Goal: Task Accomplishment & Management: Manage account settings

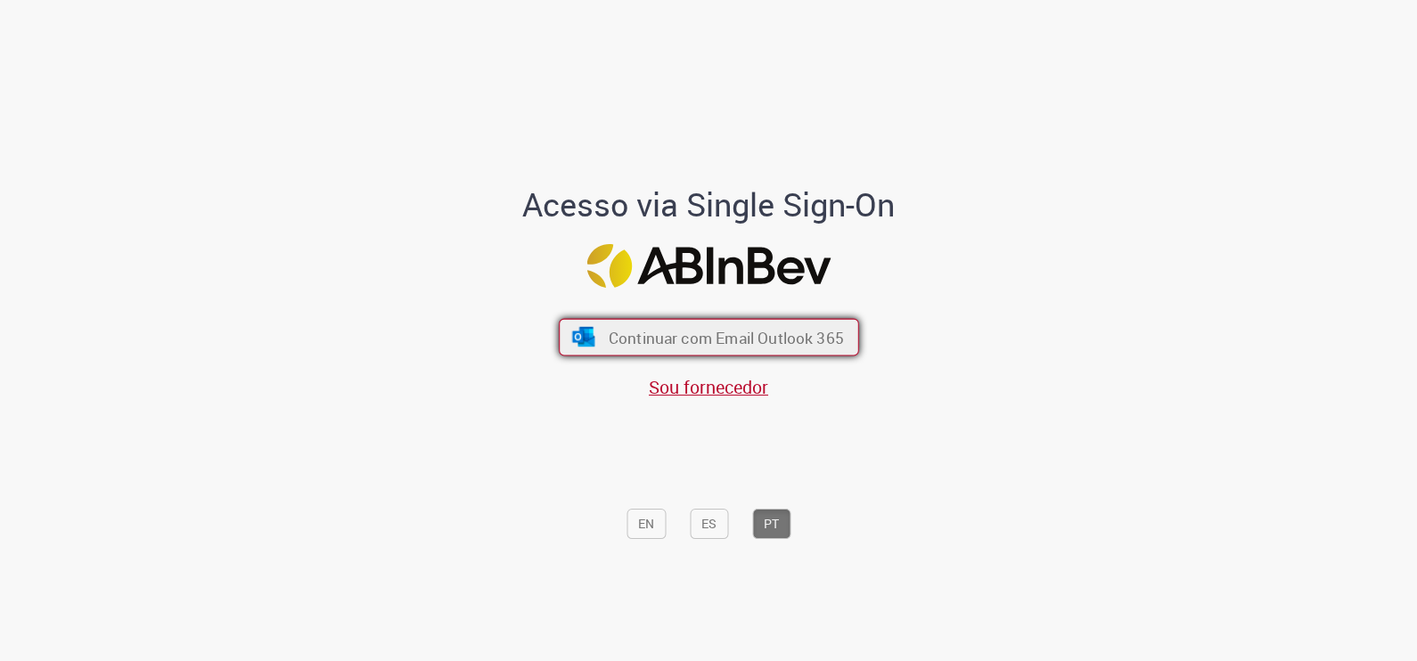
click at [701, 348] on span "Continuar com Email Outlook 365" at bounding box center [725, 337] width 235 height 21
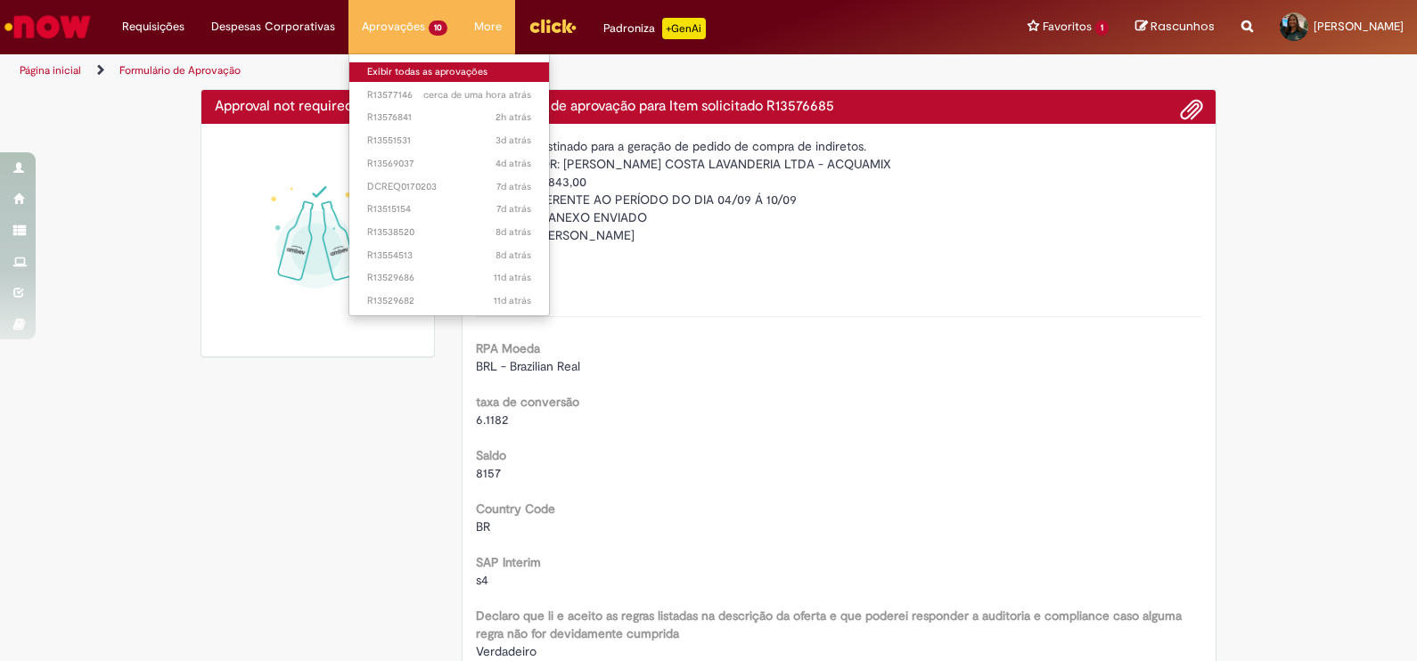
click at [423, 76] on link "Exibir todas as aprovações" at bounding box center [449, 72] width 200 height 20
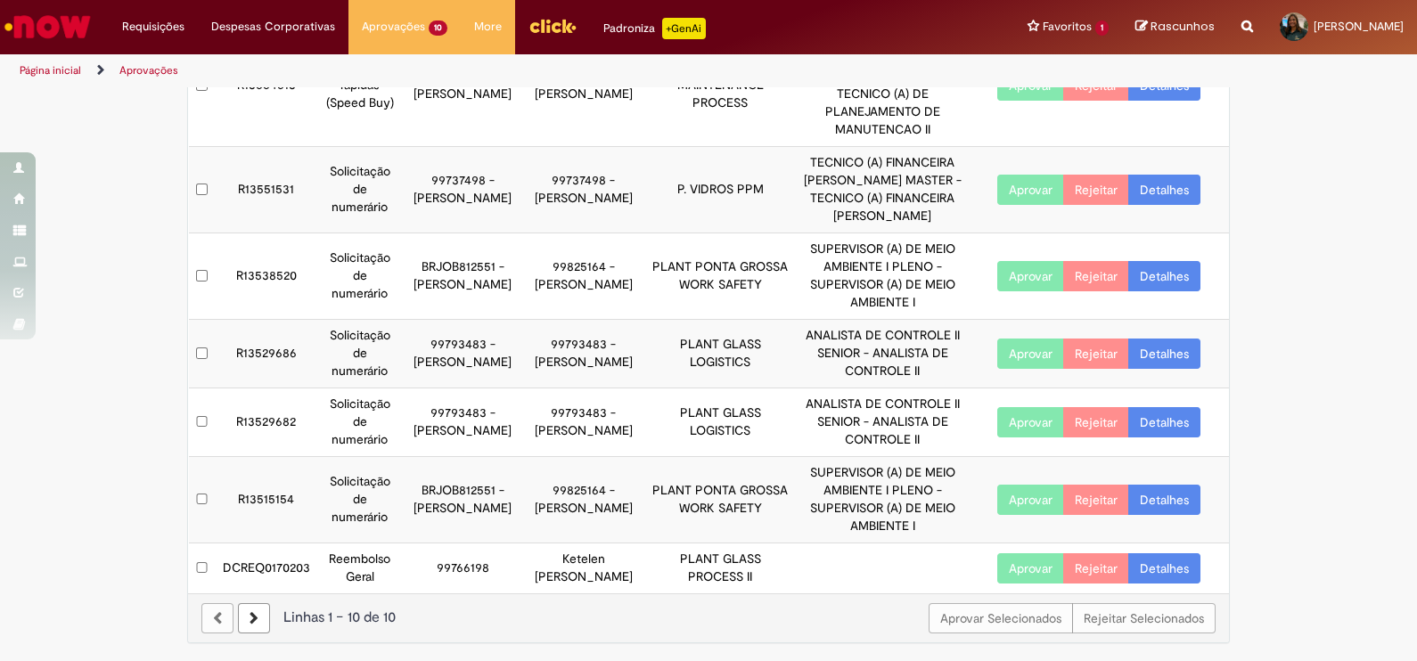
scroll to position [537, 0]
click at [238, 619] on link at bounding box center [254, 619] width 32 height 30
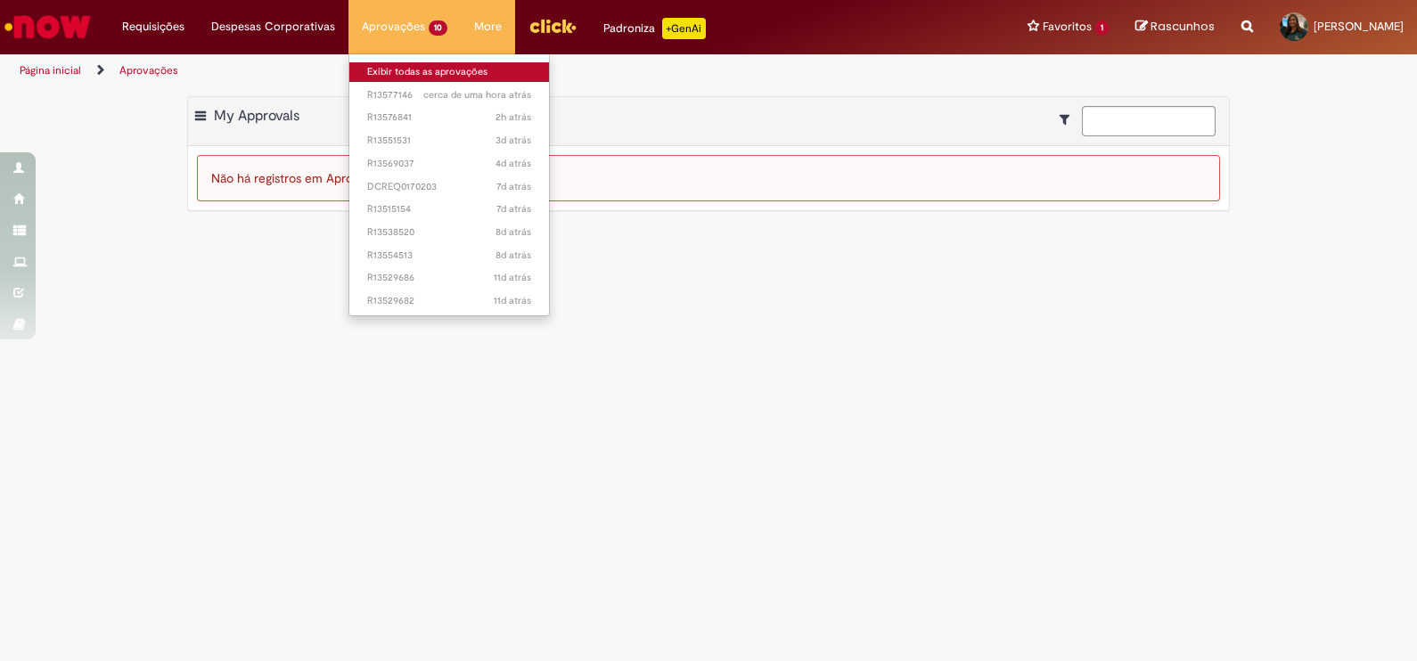
click at [393, 72] on link "Exibir todas as aprovações" at bounding box center [449, 72] width 200 height 20
click at [397, 71] on link "Exibir todas as aprovações" at bounding box center [449, 72] width 200 height 20
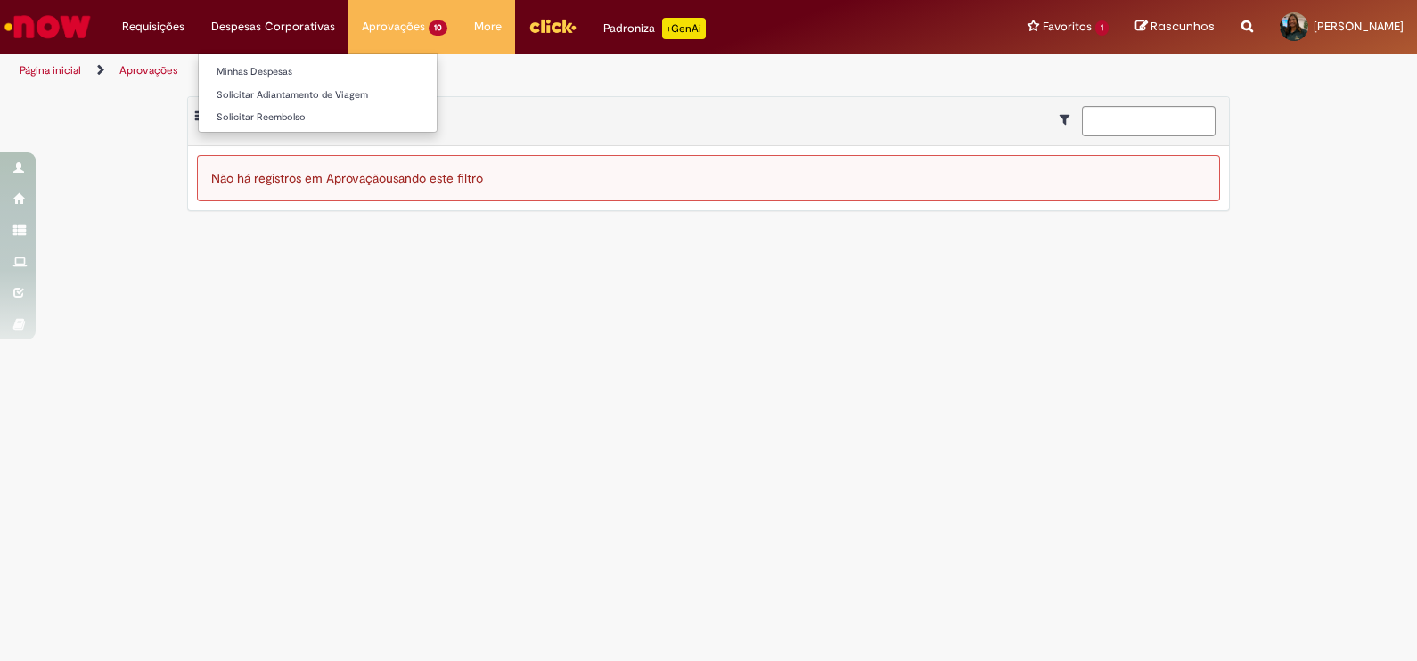
click at [287, 25] on li "Despesas Corporativas Minhas Despesas Solicitar Adiantamento de Viagem Solicita…" at bounding box center [273, 26] width 151 height 53
click at [160, 22] on li "Requisições Exibir Todas as Solicitações" at bounding box center [153, 26] width 89 height 53
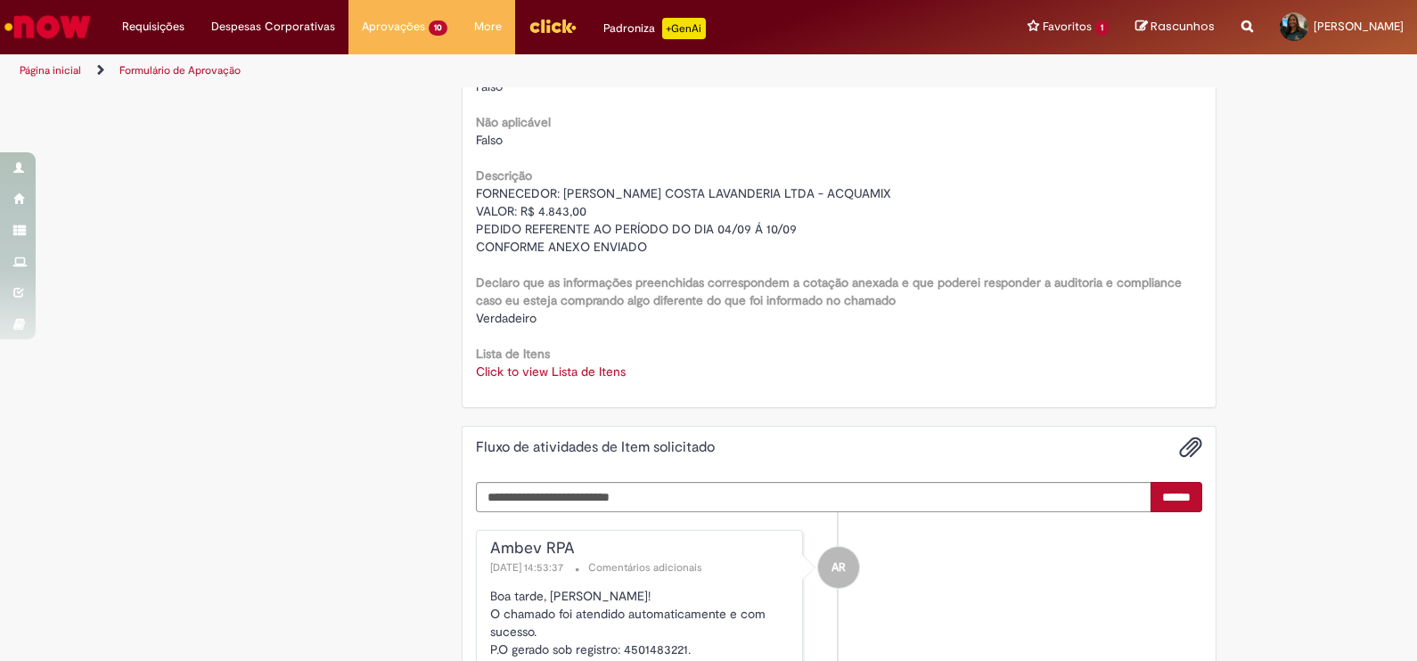
scroll to position [2303, 0]
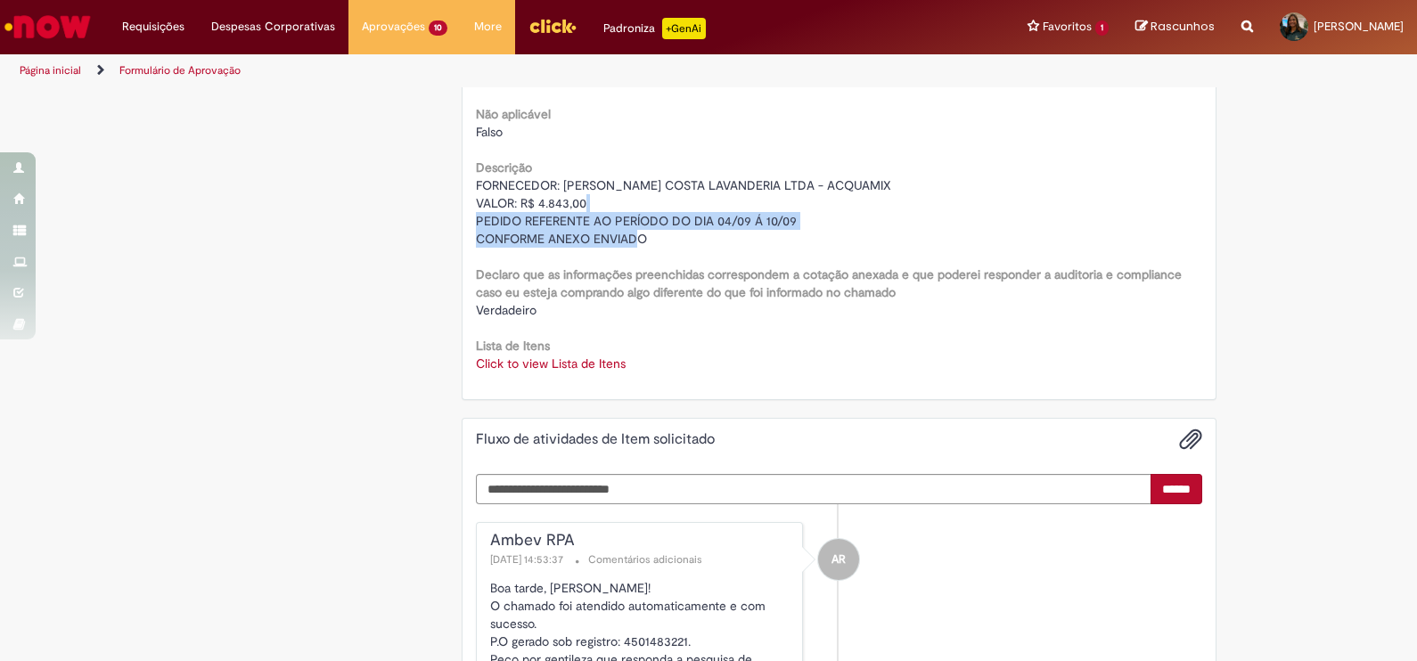
drag, startPoint x: 468, startPoint y: 218, endPoint x: 834, endPoint y: 237, distance: 366.9
click at [834, 237] on div "FORNECEDOR: [PERSON_NAME] COSTA LAVANDERIA LTDA - ACQUAMIX VALOR: R$ 4.843,00 P…" at bounding box center [839, 212] width 727 height 71
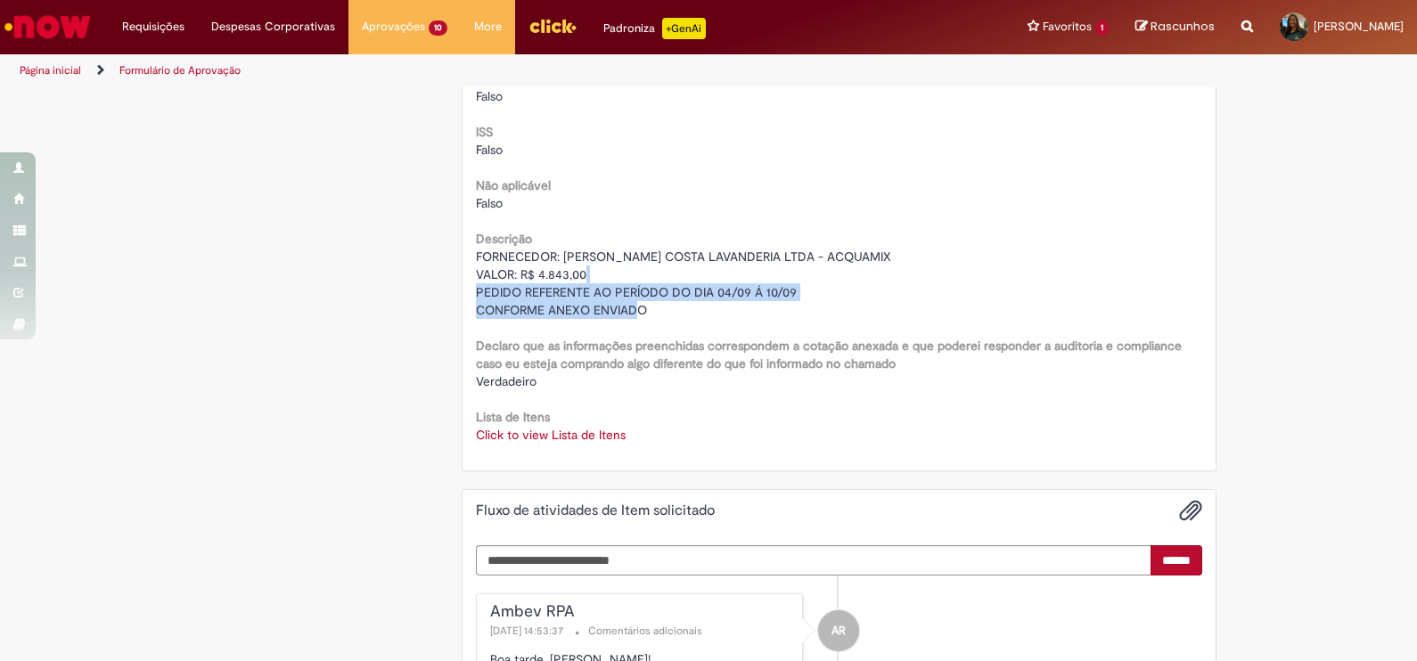
scroll to position [2229, 0]
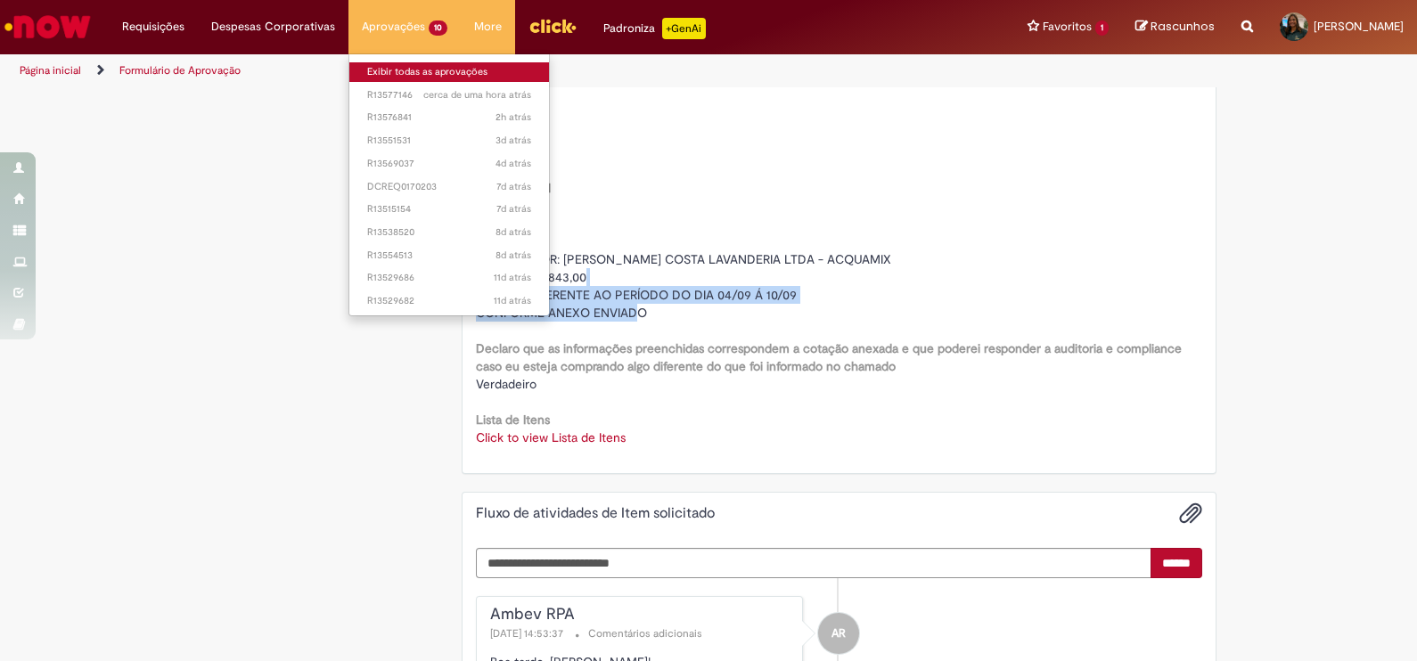
click at [415, 71] on link "Exibir todas as aprovações" at bounding box center [449, 72] width 200 height 20
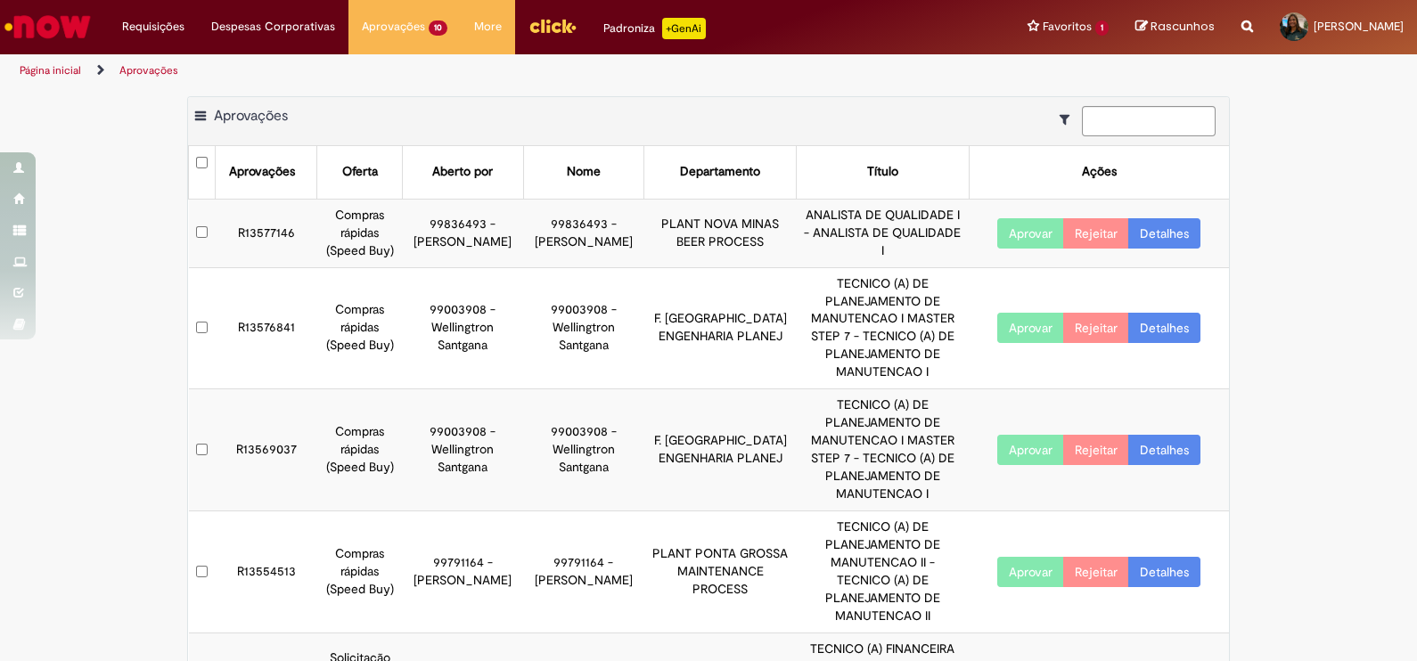
click at [1163, 249] on link "Detalhes" at bounding box center [1165, 233] width 72 height 30
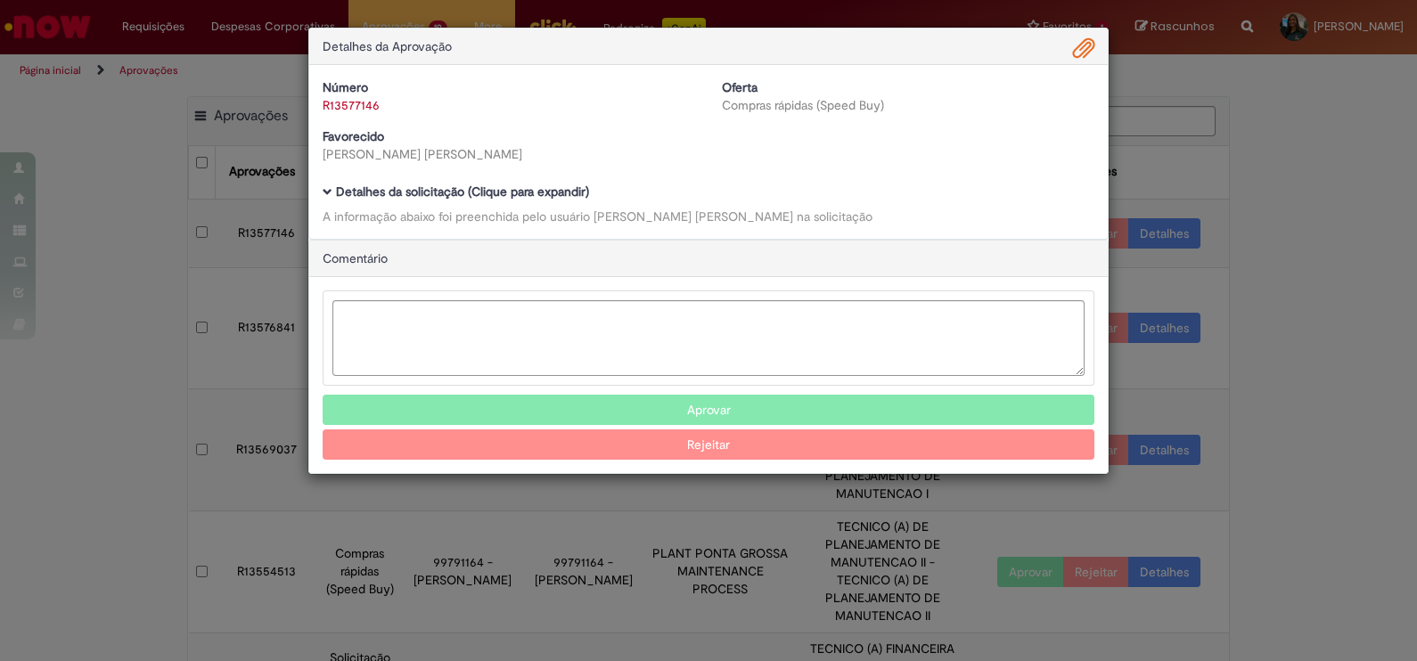
click at [325, 192] on span "Ambev Approval Modal" at bounding box center [328, 192] width 10 height 10
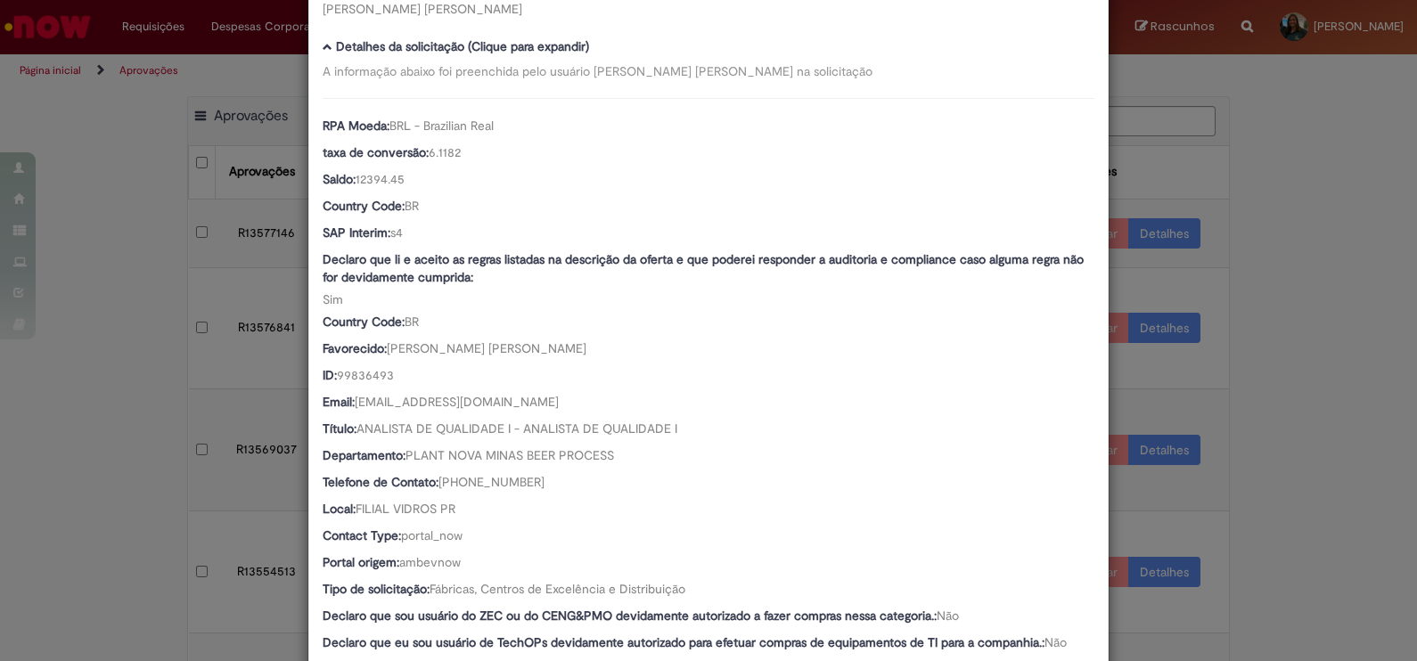
scroll to position [148, 0]
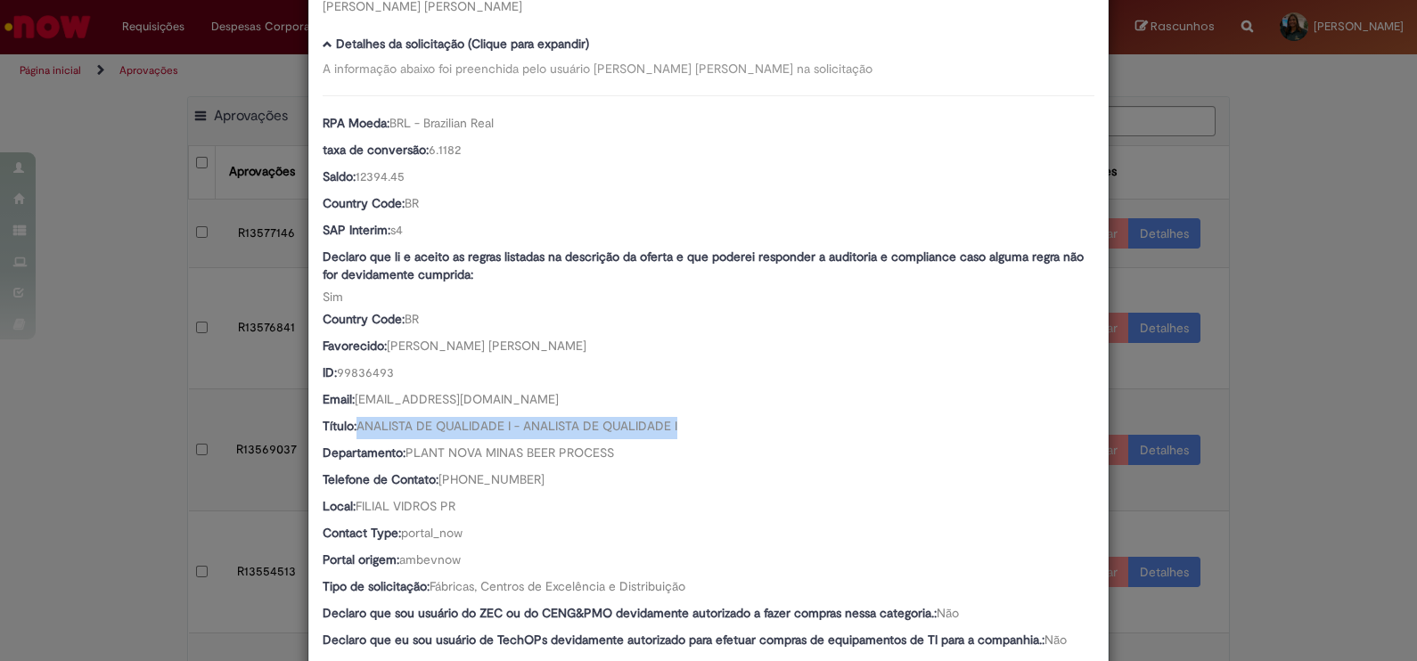
drag, startPoint x: 352, startPoint y: 423, endPoint x: 724, endPoint y: 423, distance: 371.8
click at [724, 423] on div "Título: ANALISTA DE QUALIDADE I - ANALISTA DE QUALIDADE I" at bounding box center [709, 428] width 772 height 22
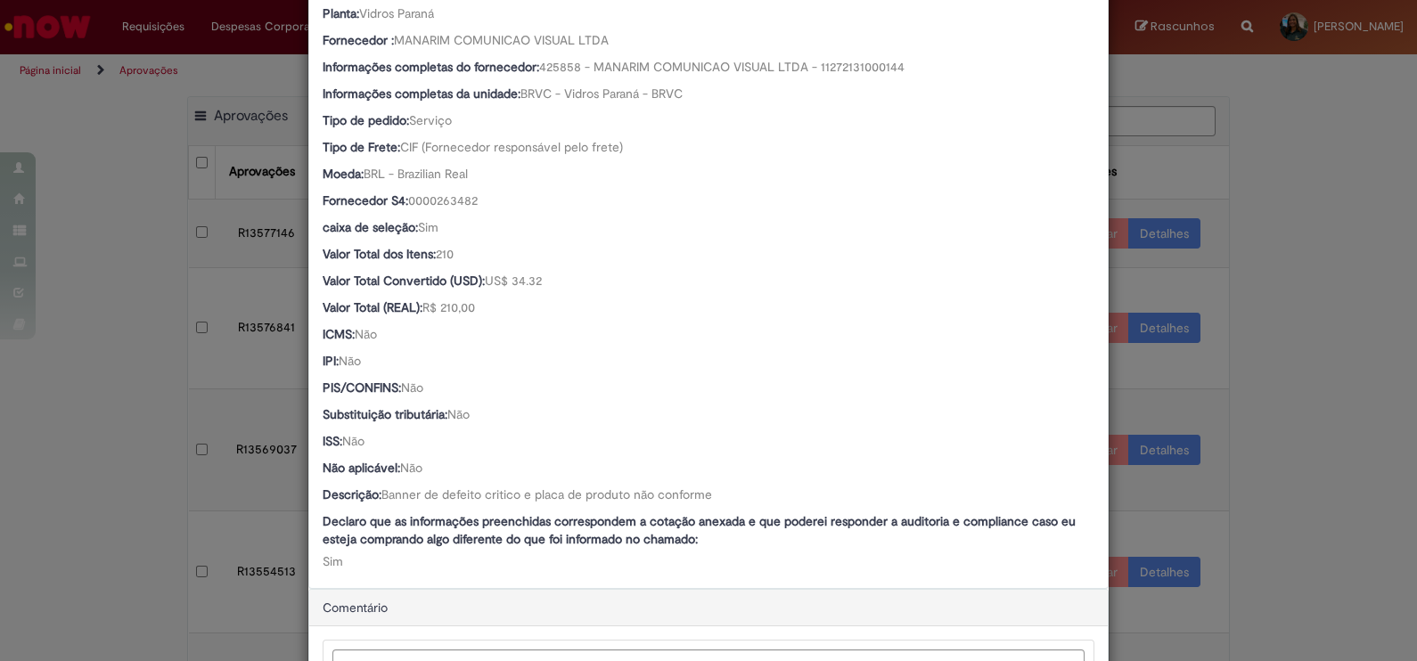
scroll to position [965, 0]
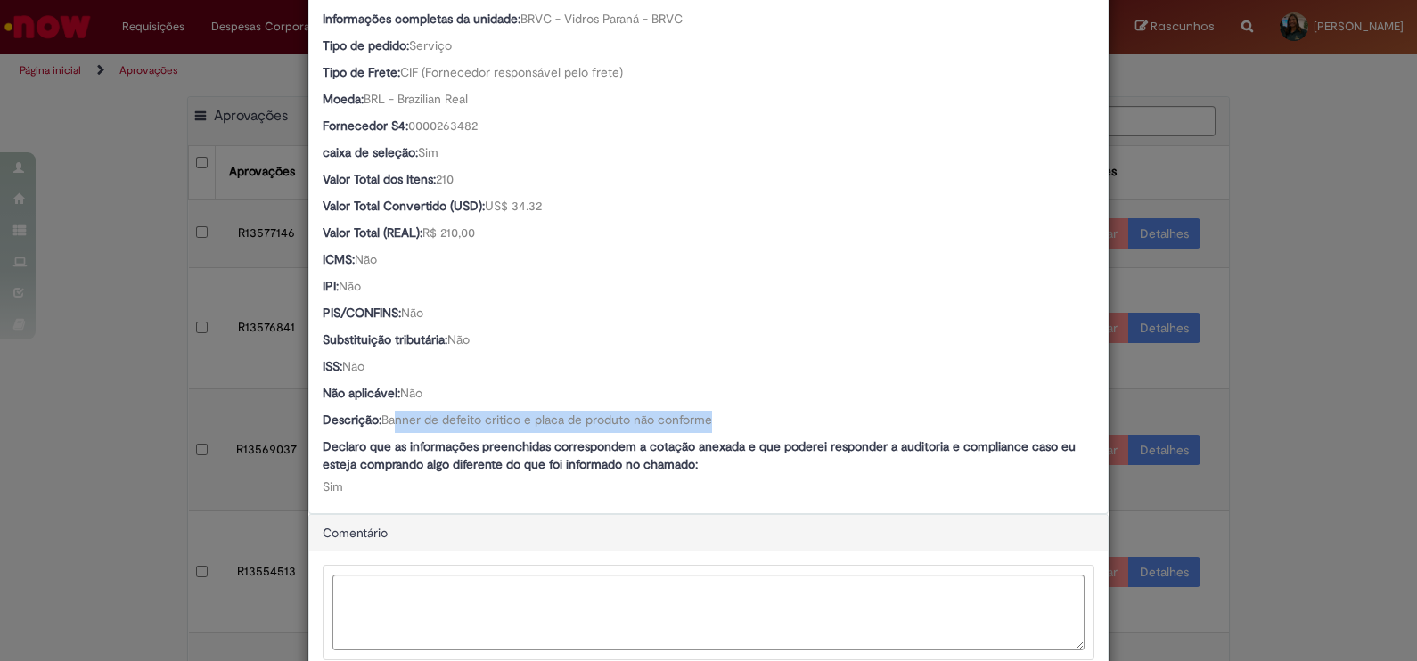
drag, startPoint x: 390, startPoint y: 419, endPoint x: 740, endPoint y: 419, distance: 349.5
click at [740, 419] on div "Descrição: Banner de defeito critico e placa de produto não conforme" at bounding box center [709, 422] width 772 height 22
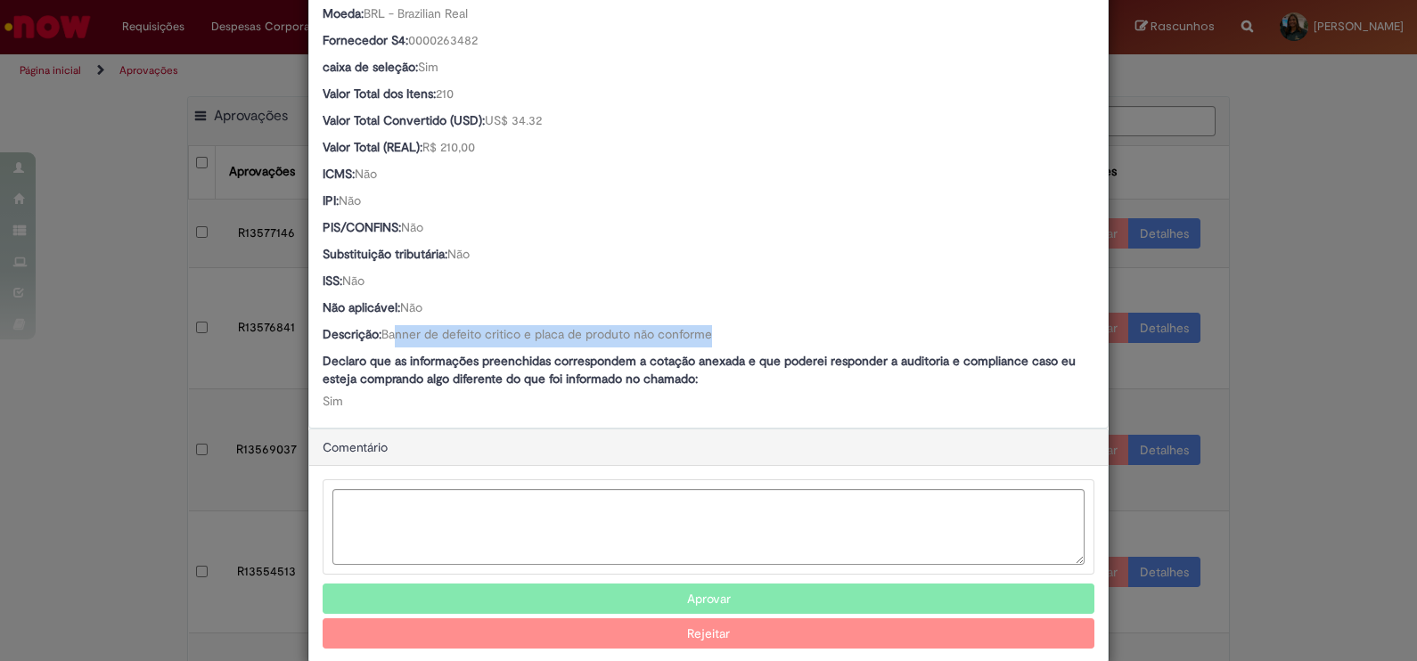
scroll to position [1079, 0]
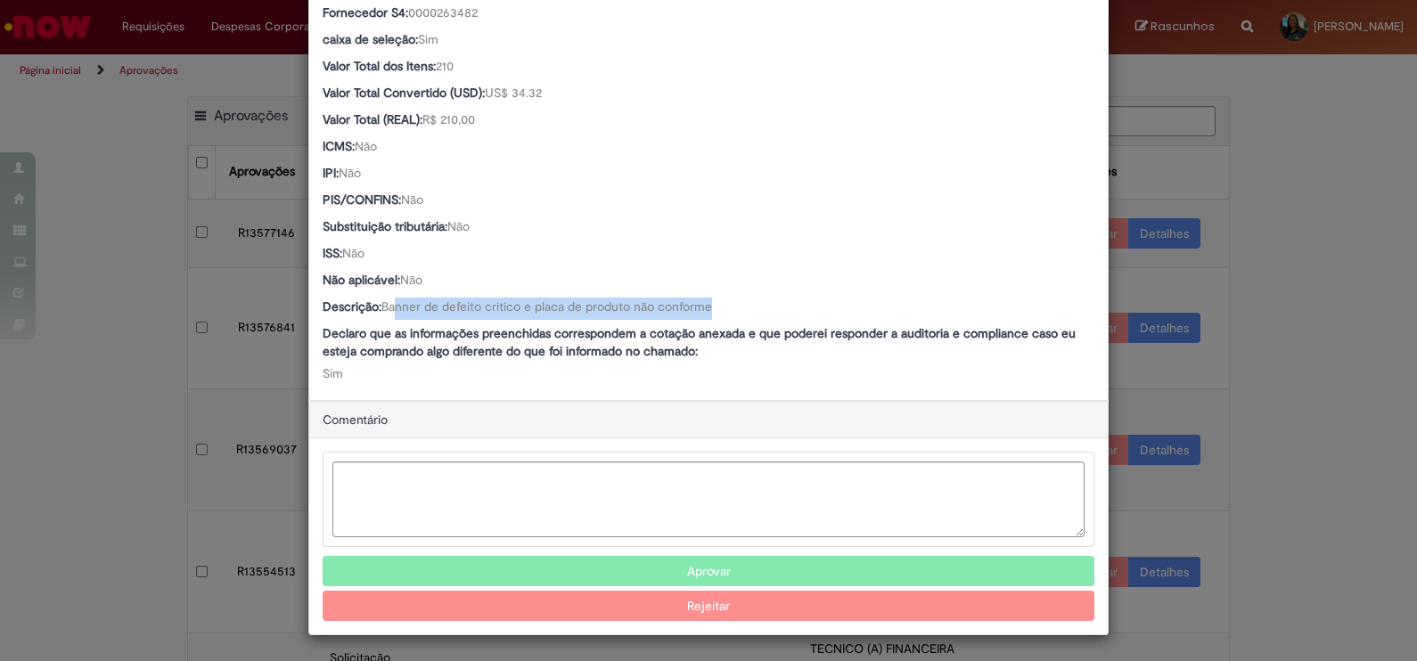
click at [739, 570] on button "Aprovar" at bounding box center [709, 571] width 772 height 30
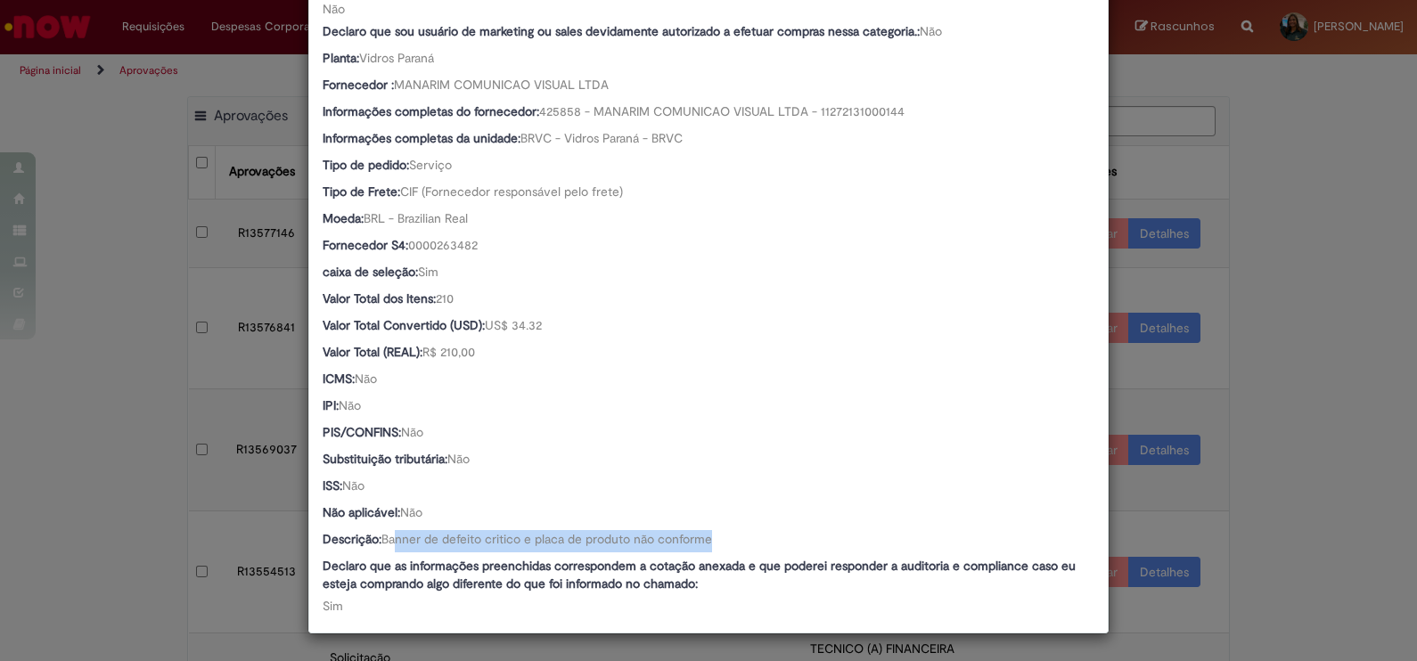
scroll to position [844, 0]
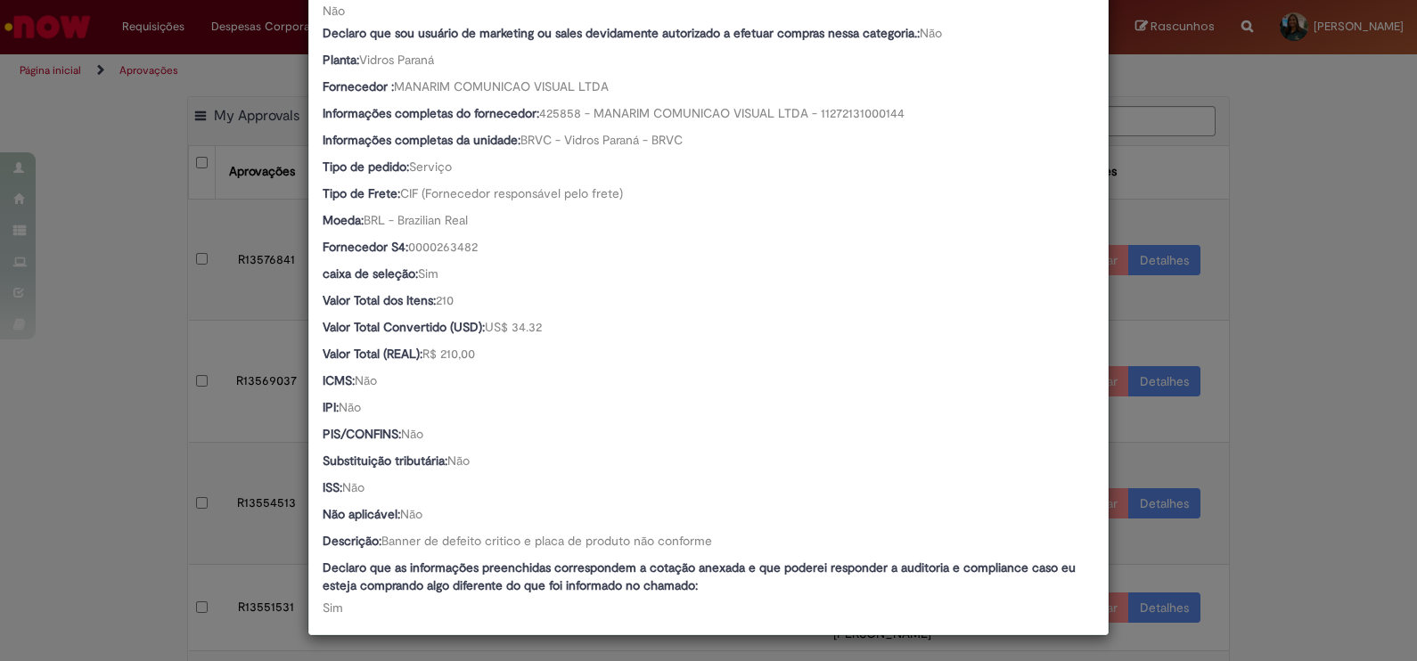
click at [1302, 369] on div "Detalhes da Aprovação Número R13577146 Oferta Compras rápidas (Speed Buy) Favor…" at bounding box center [708, 330] width 1417 height 661
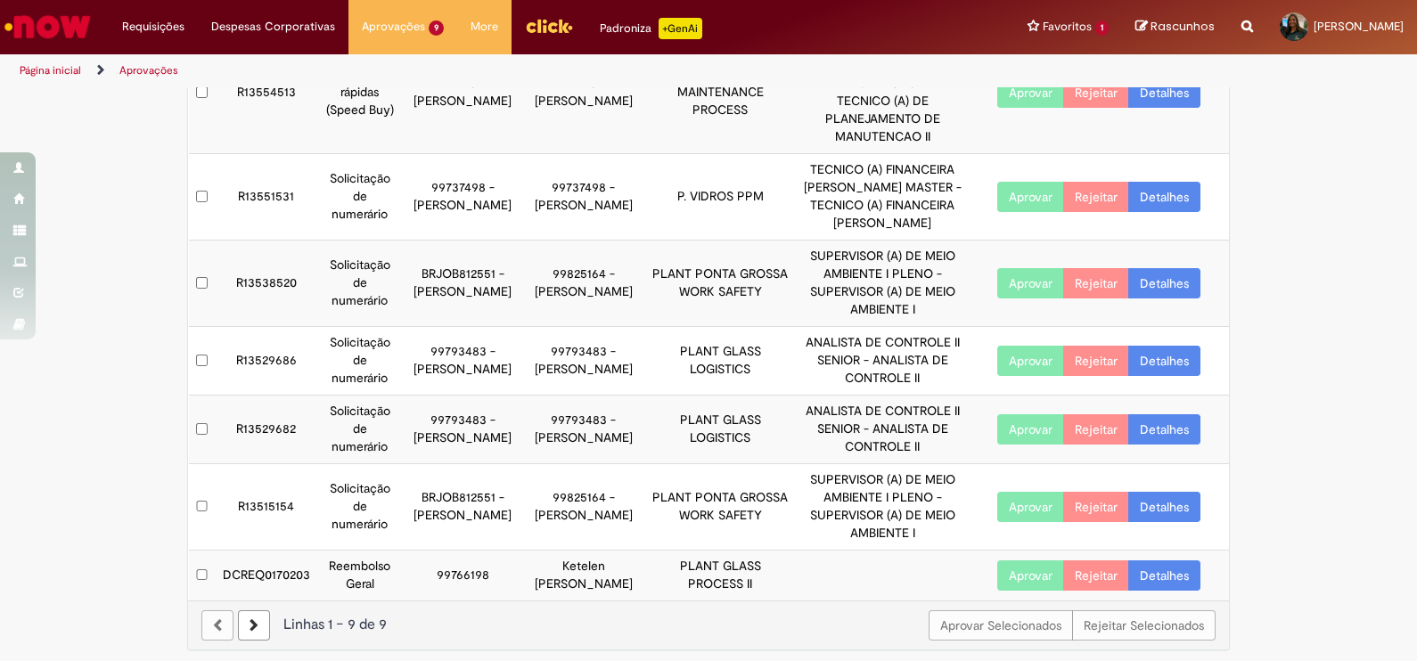
scroll to position [432, 0]
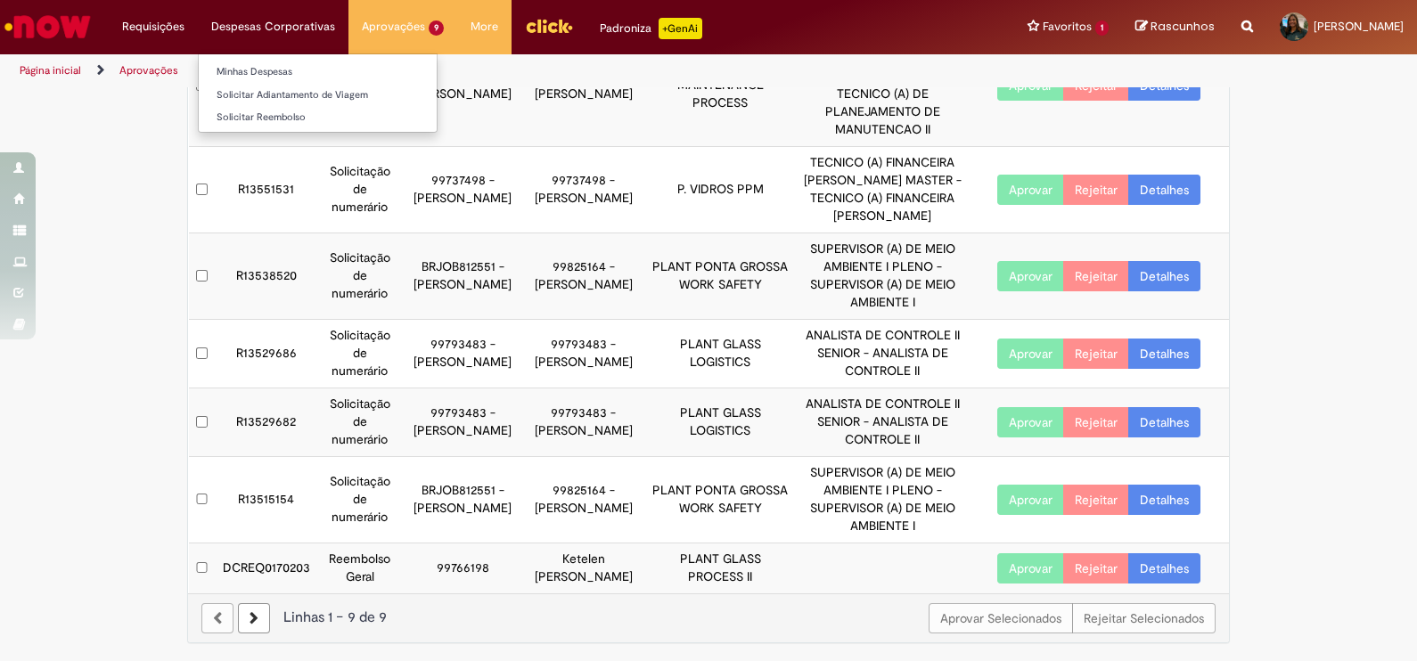
click at [287, 34] on li "Despesas Corporativas Minhas Despesas Solicitar Adiantamento de Viagem Solicita…" at bounding box center [273, 26] width 151 height 53
click at [292, 76] on link "Minhas Despesas" at bounding box center [318, 72] width 238 height 20
